Goal: Find specific page/section: Find specific page/section

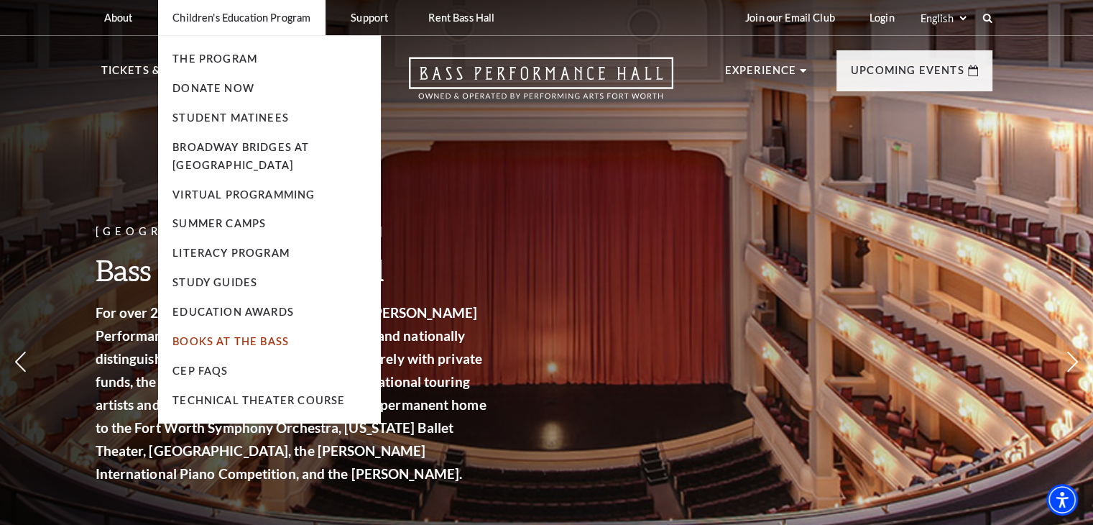
click at [216, 346] on li "Books At The Bass" at bounding box center [269, 342] width 194 height 18
click at [214, 341] on link "Books At The Bass" at bounding box center [230, 341] width 116 height 12
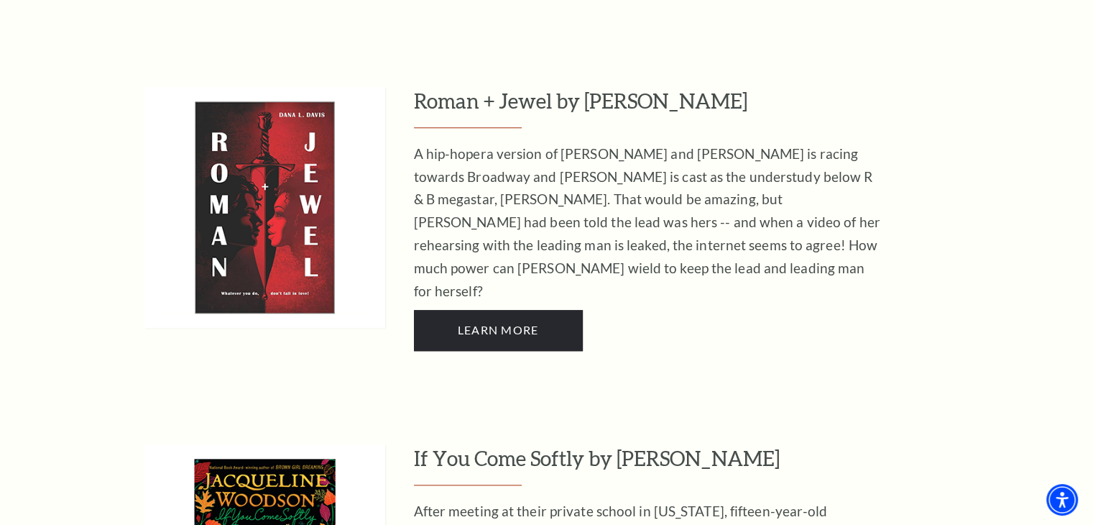
scroll to position [1365, 0]
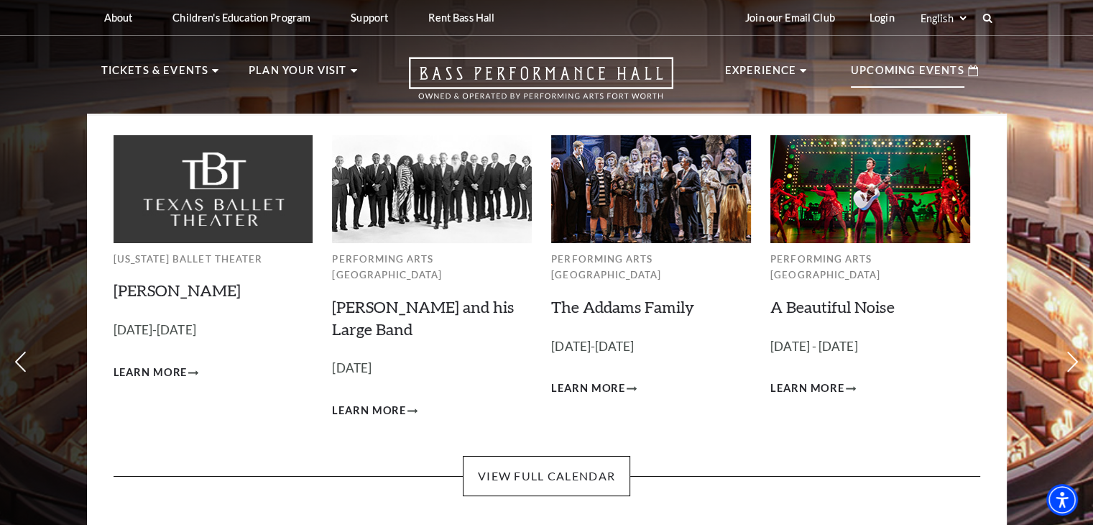
click at [944, 69] on p "Upcoming Events" at bounding box center [908, 75] width 114 height 26
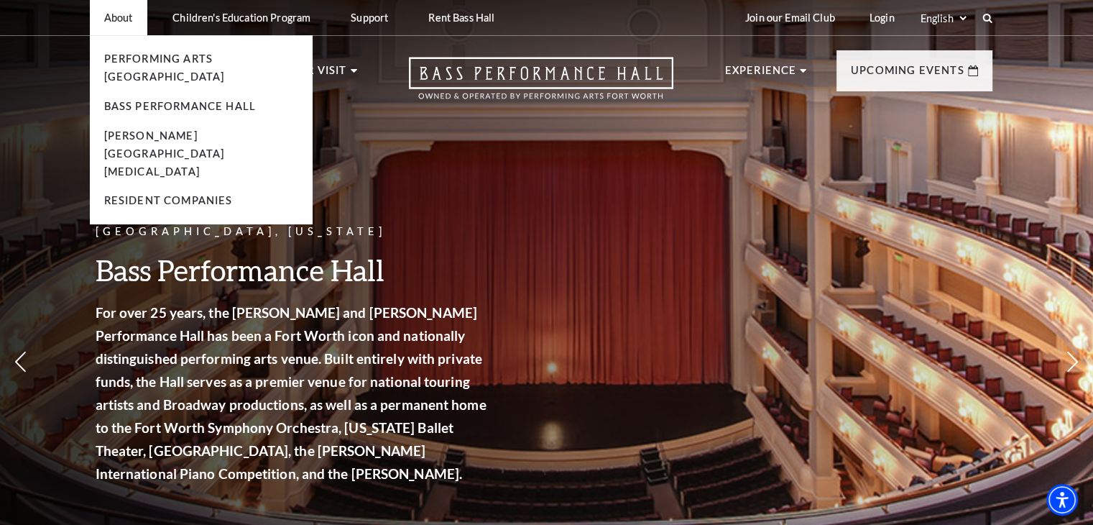
click at [173, 52] on li "Performing Arts [GEOGRAPHIC_DATA]" at bounding box center [201, 68] width 194 height 36
click at [178, 62] on link "Performing Arts [GEOGRAPHIC_DATA]" at bounding box center [164, 67] width 121 height 30
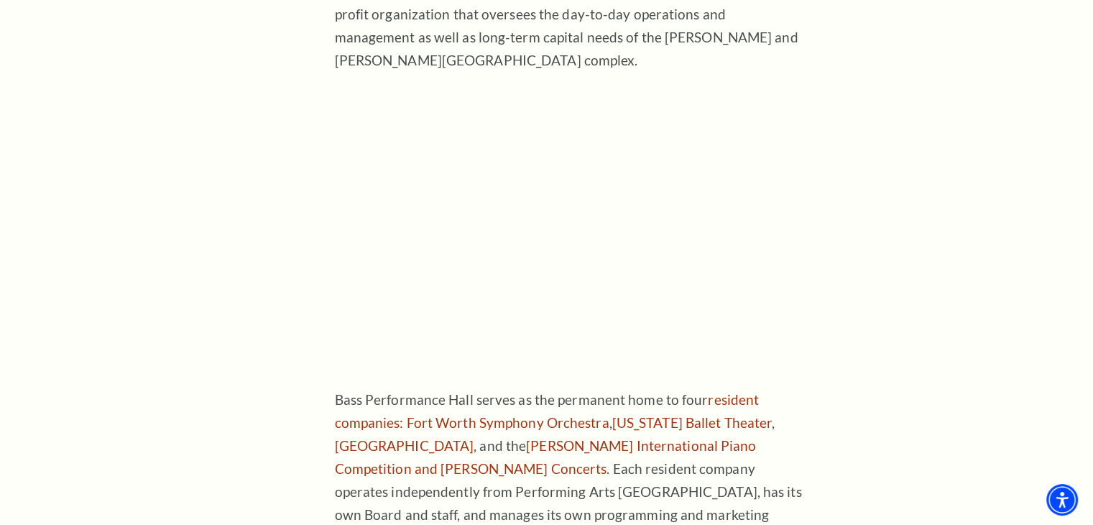
scroll to position [719, 0]
